Goal: Task Accomplishment & Management: Manage account settings

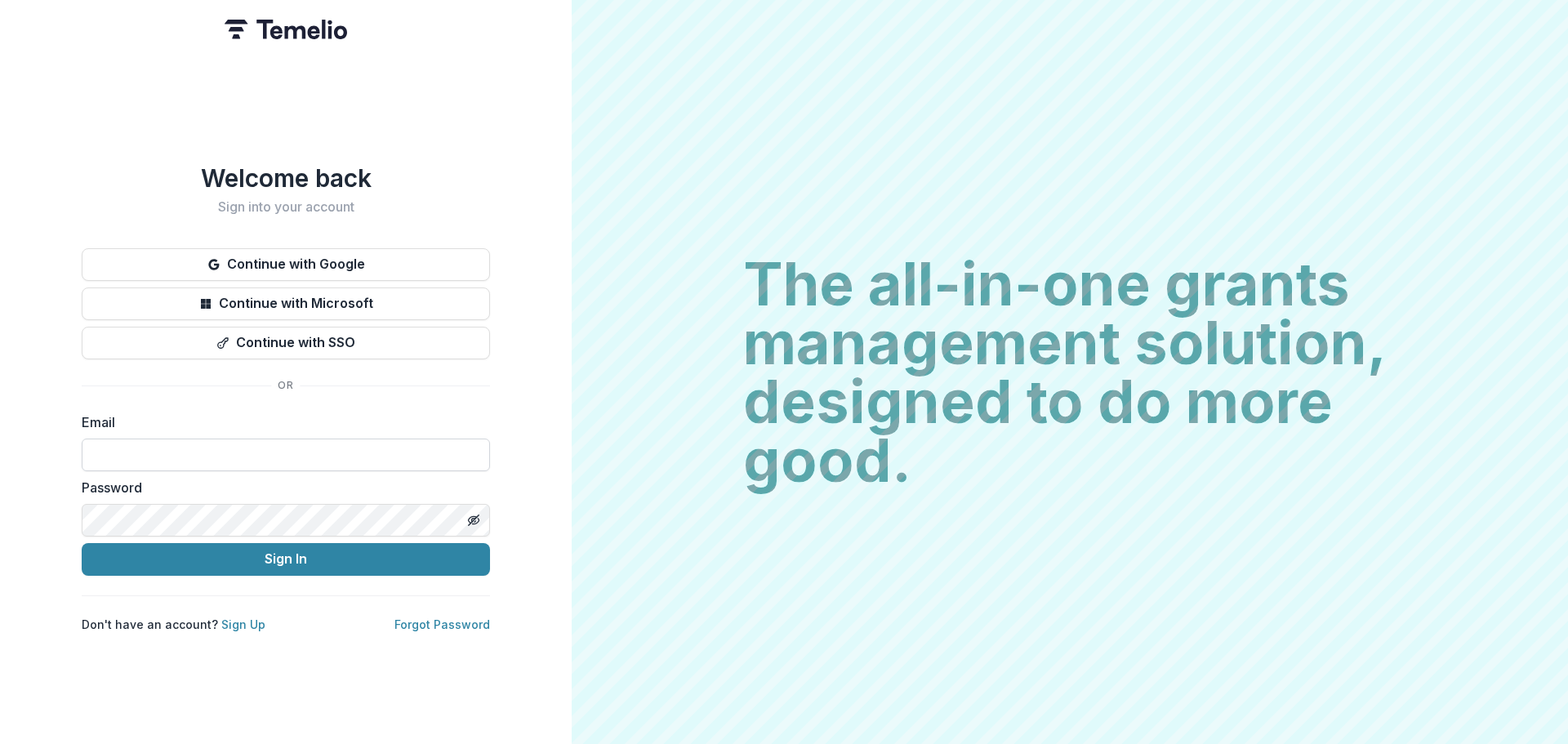
click at [355, 451] on input at bounding box center [285, 455] width 408 height 33
type input "**********"
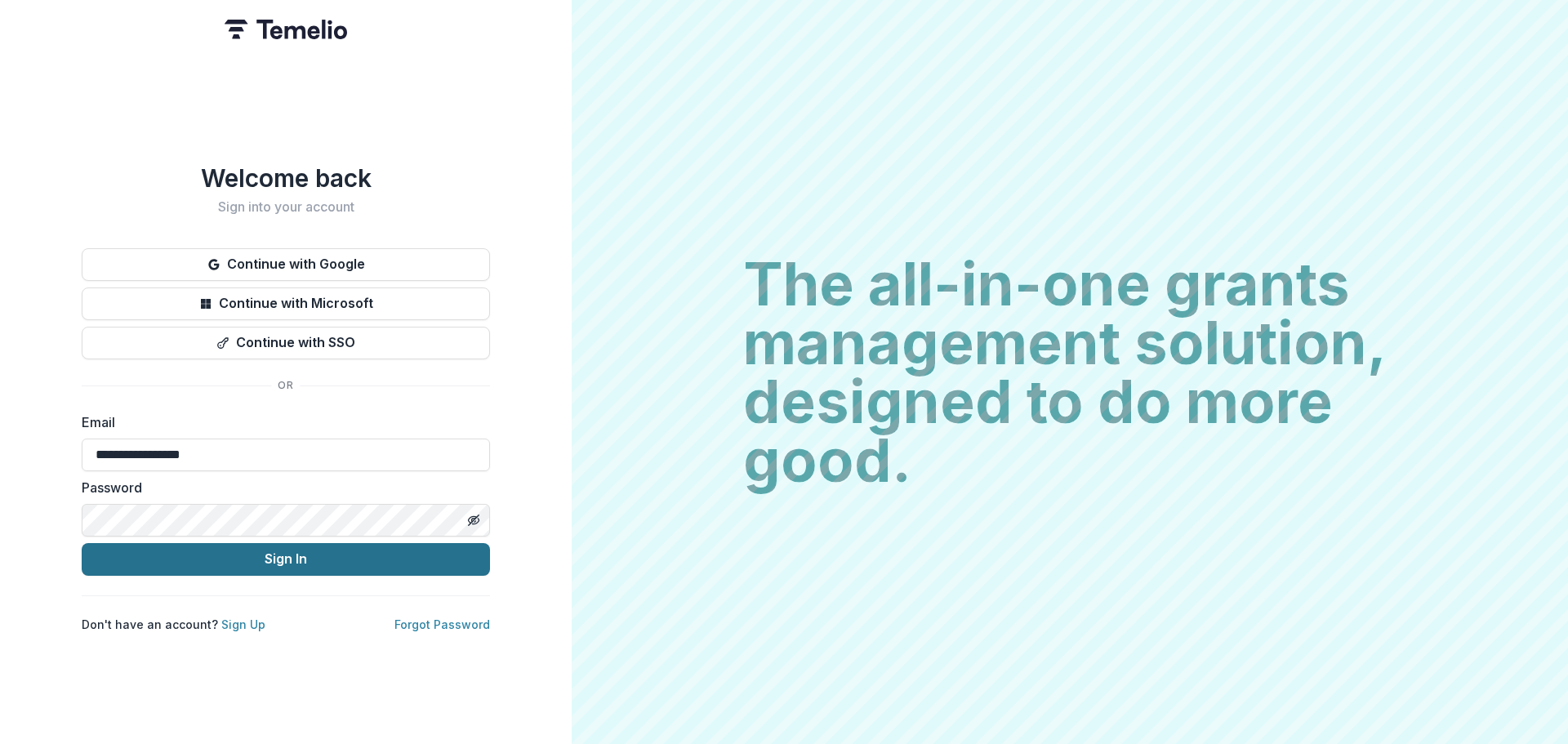
click at [358, 543] on button "Sign In" at bounding box center [285, 559] width 408 height 33
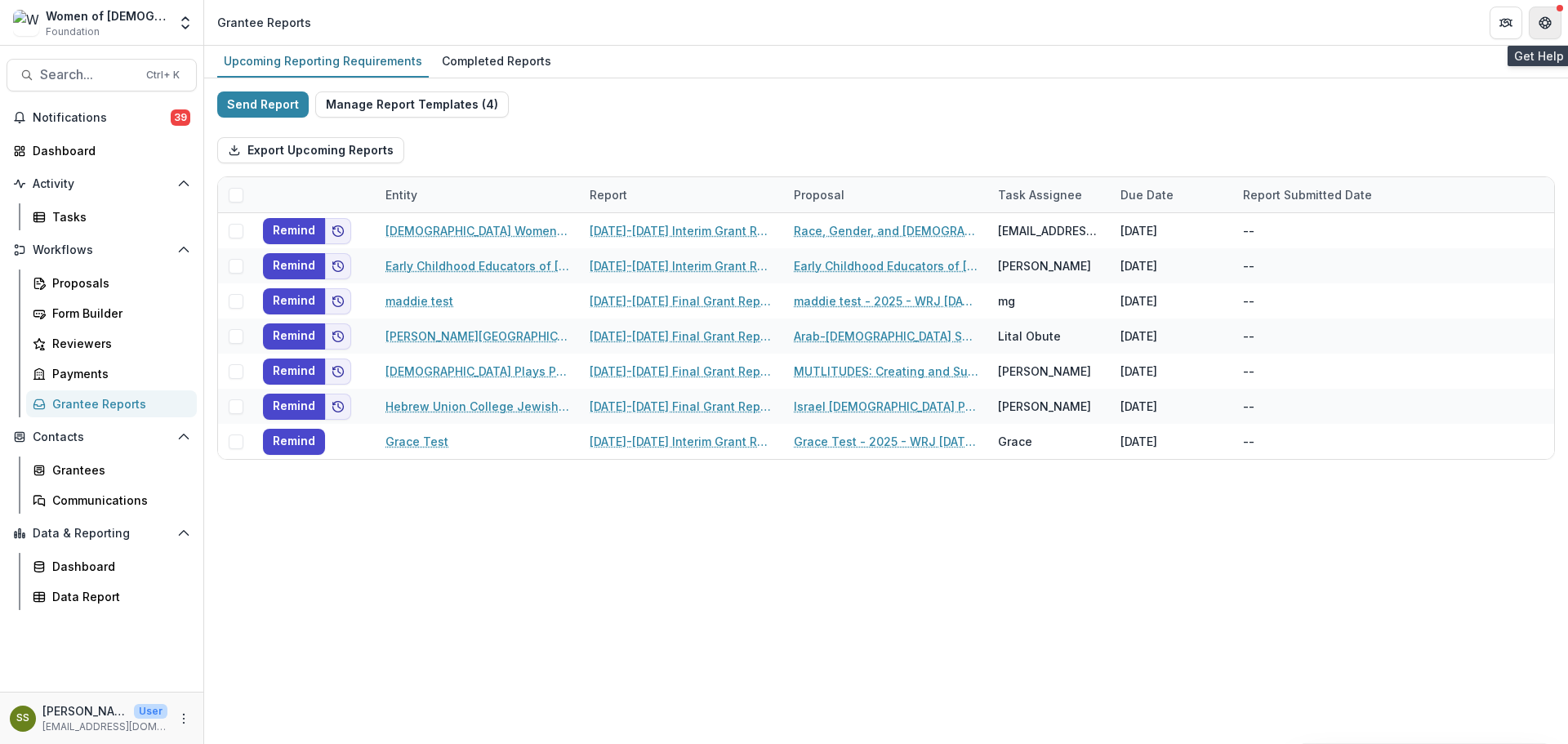
click at [1551, 32] on button "Get Help" at bounding box center [1544, 23] width 33 height 33
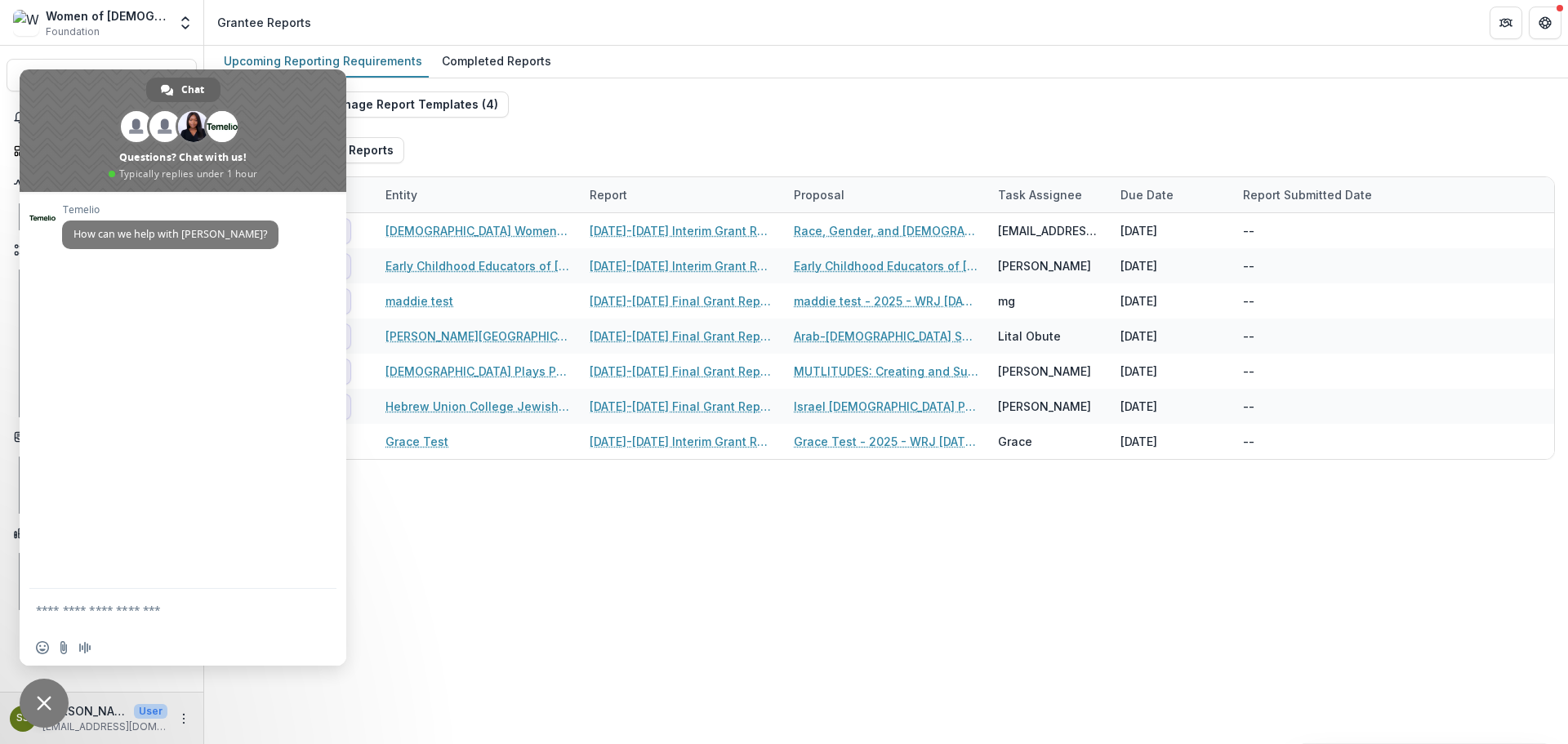
click at [1466, 56] on div "Upcoming Reporting Requirements Completed Reports" at bounding box center [885, 62] width 1363 height 33
click at [108, 13] on div "Women of [DEMOGRAPHIC_DATA]" at bounding box center [106, 16] width 121 height 17
click at [578, 571] on div "Upcoming Reporting Requirements Completed Reports Send Report Manage Report Tem…" at bounding box center [885, 394] width 1363 height 699
click at [173, 714] on div "SS [PERSON_NAME] User [EMAIL_ADDRESS][DOMAIN_NAME]" at bounding box center [102, 719] width 184 height 32
click at [183, 722] on icon "More" at bounding box center [184, 720] width 13 height 13
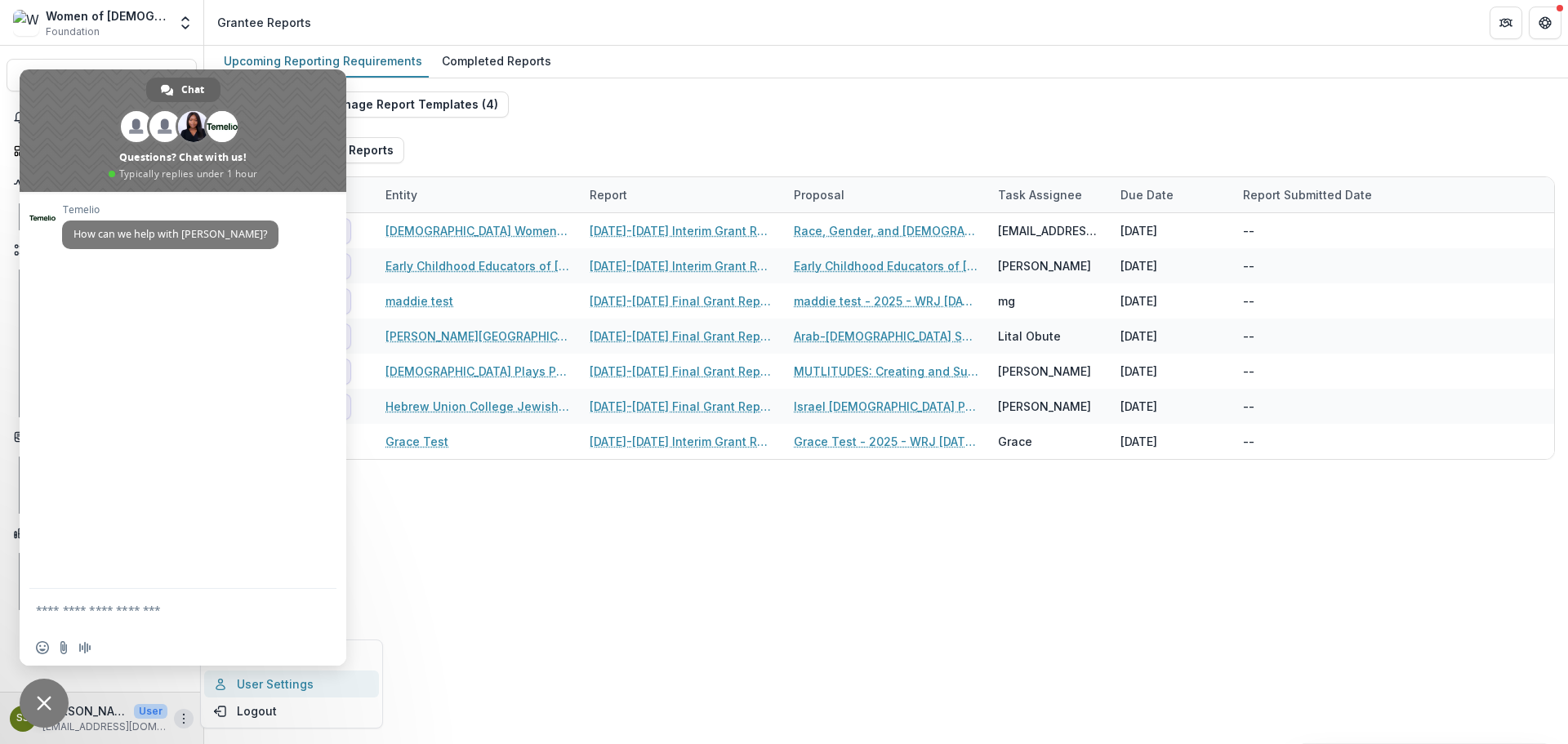
click at [291, 692] on link "User Settings" at bounding box center [291, 684] width 175 height 27
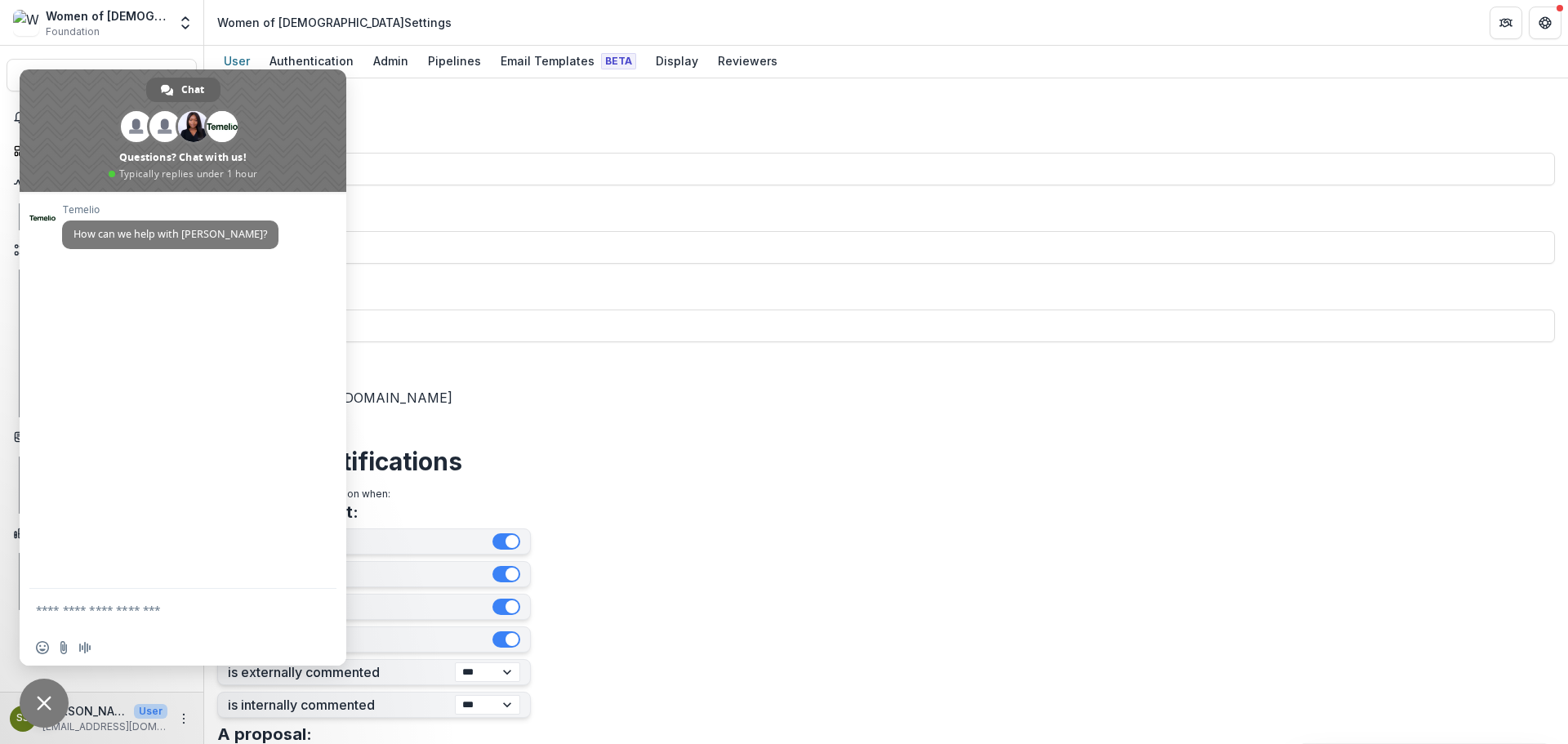
click at [739, 424] on form "**********" at bounding box center [886, 661] width 1337 height 1139
click at [1530, 24] on button "Get Help" at bounding box center [1544, 23] width 33 height 33
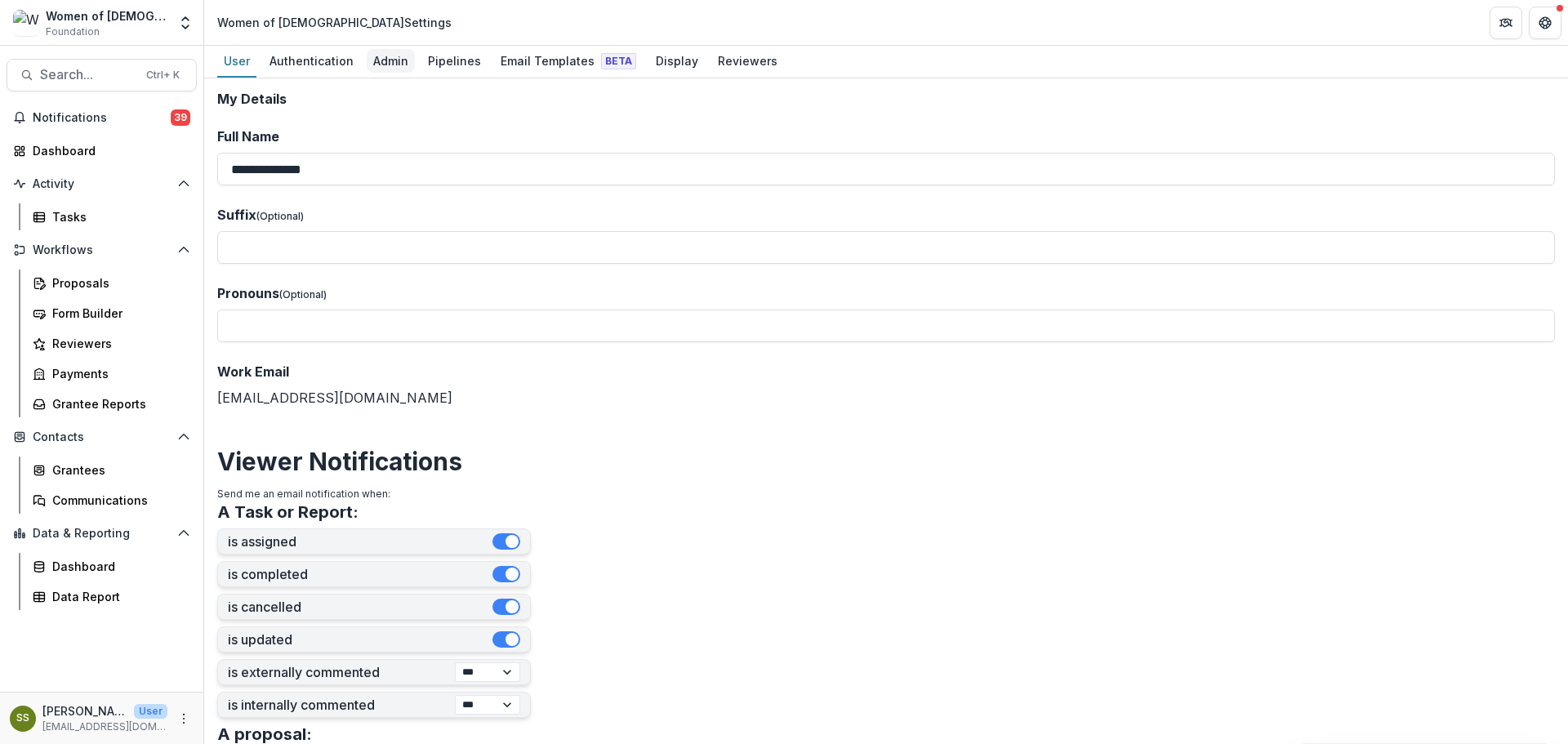
click at [392, 62] on div "Admin" at bounding box center [390, 61] width 48 height 24
